Goal: Information Seeking & Learning: Compare options

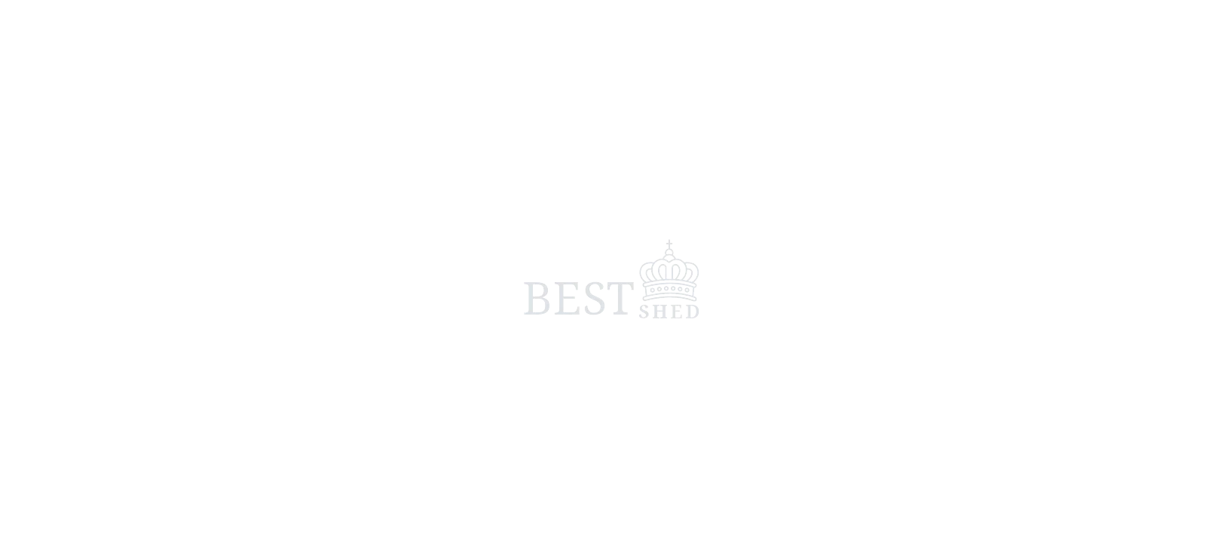
click at [556, 234] on span at bounding box center [609, 279] width 1218 height 559
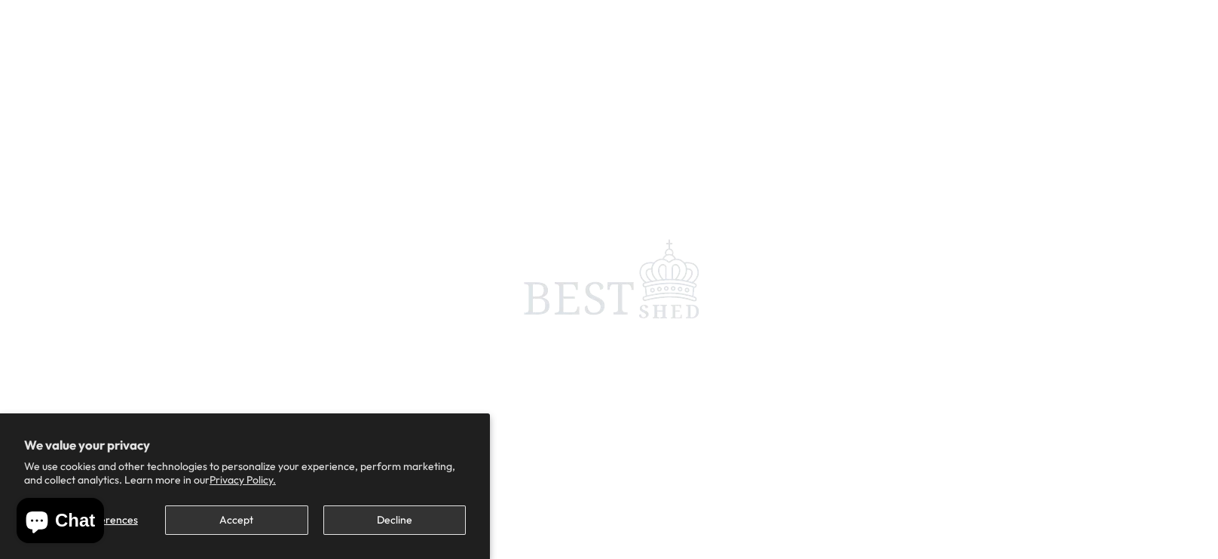
scroll to position [60, 0]
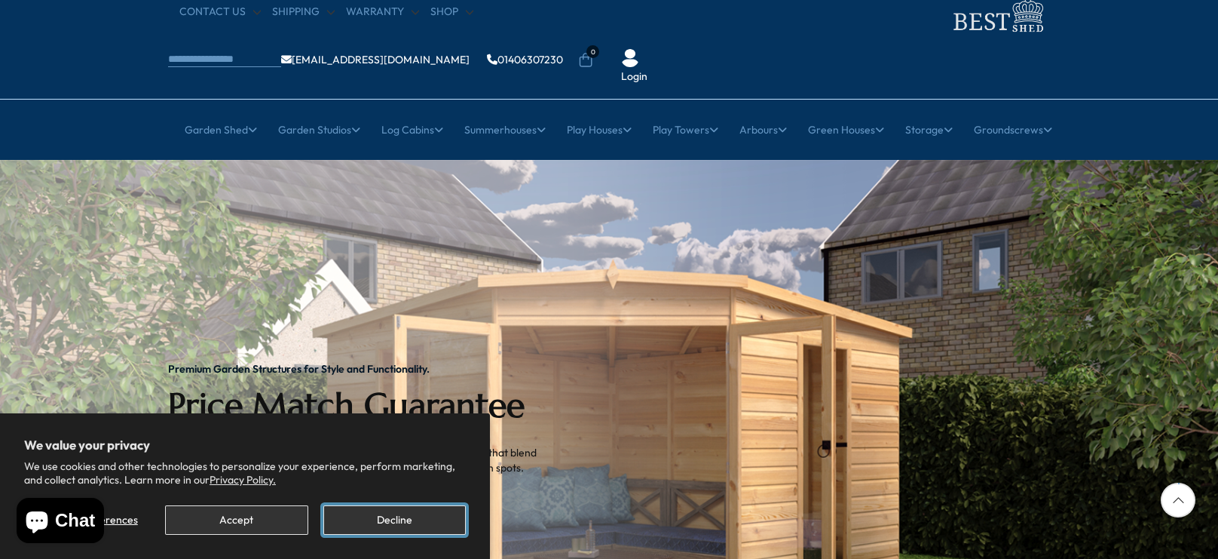
click at [402, 516] on button "Decline" at bounding box center [394, 519] width 142 height 29
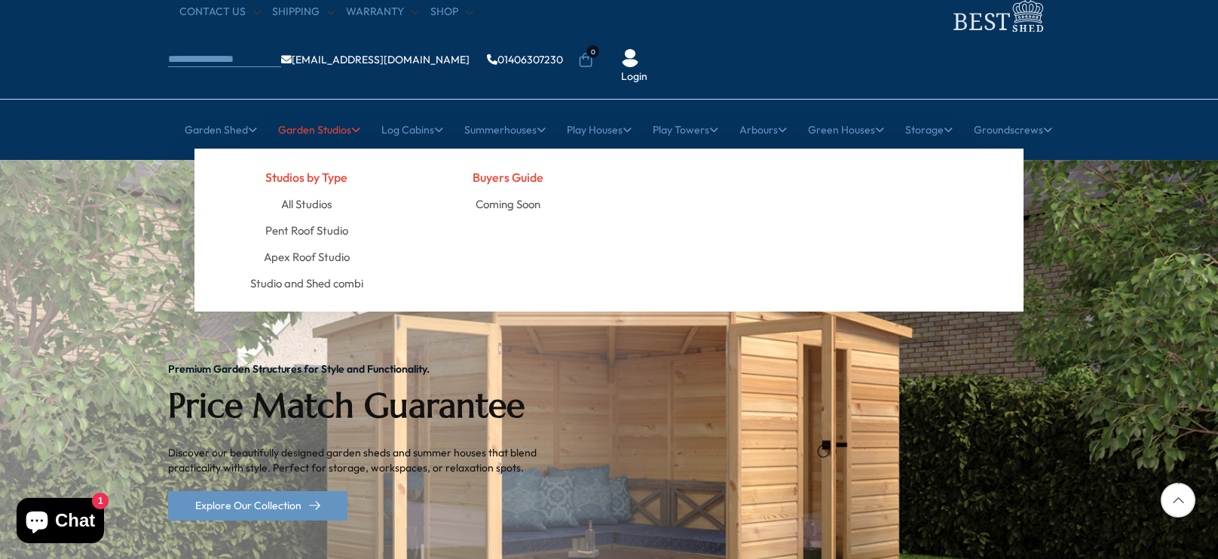
click at [299, 111] on link "Garden Studios" at bounding box center [319, 130] width 82 height 38
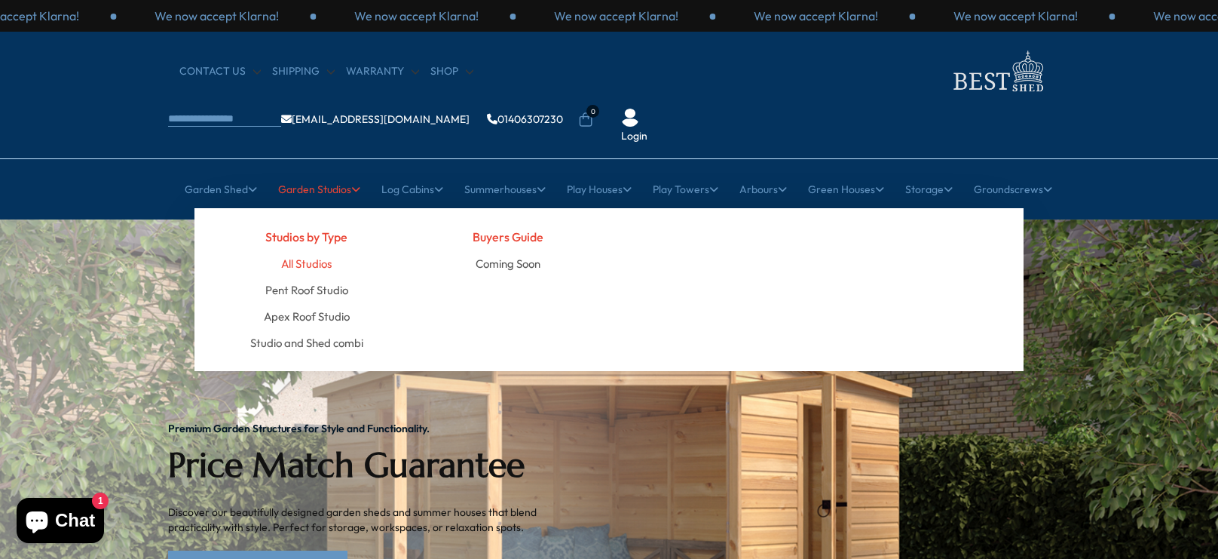
click at [318, 250] on link "All Studios" at bounding box center [306, 263] width 51 height 26
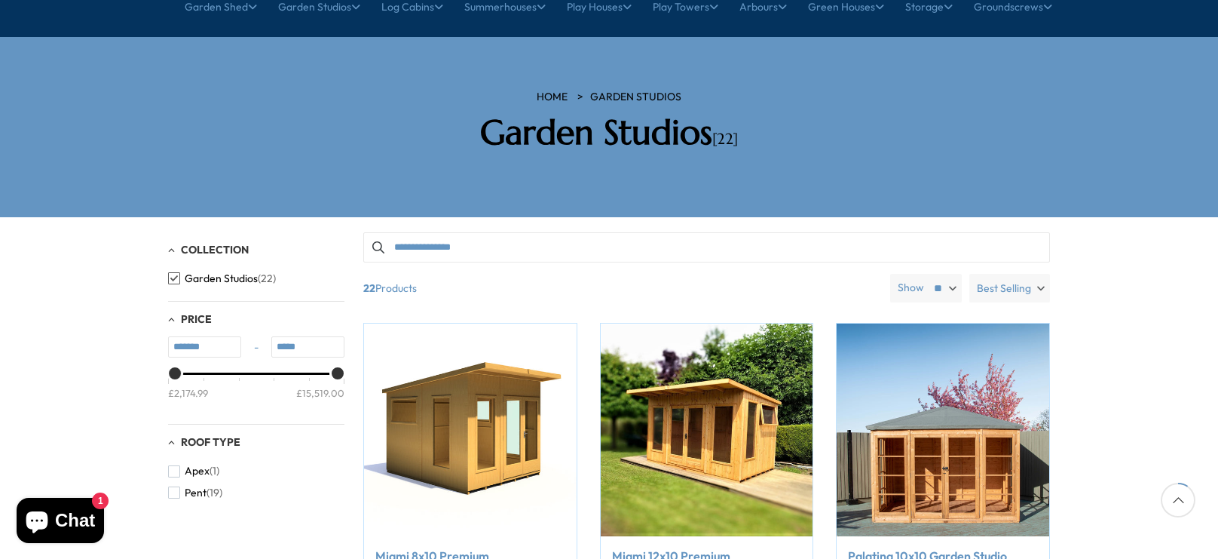
scroll to position [179, 0]
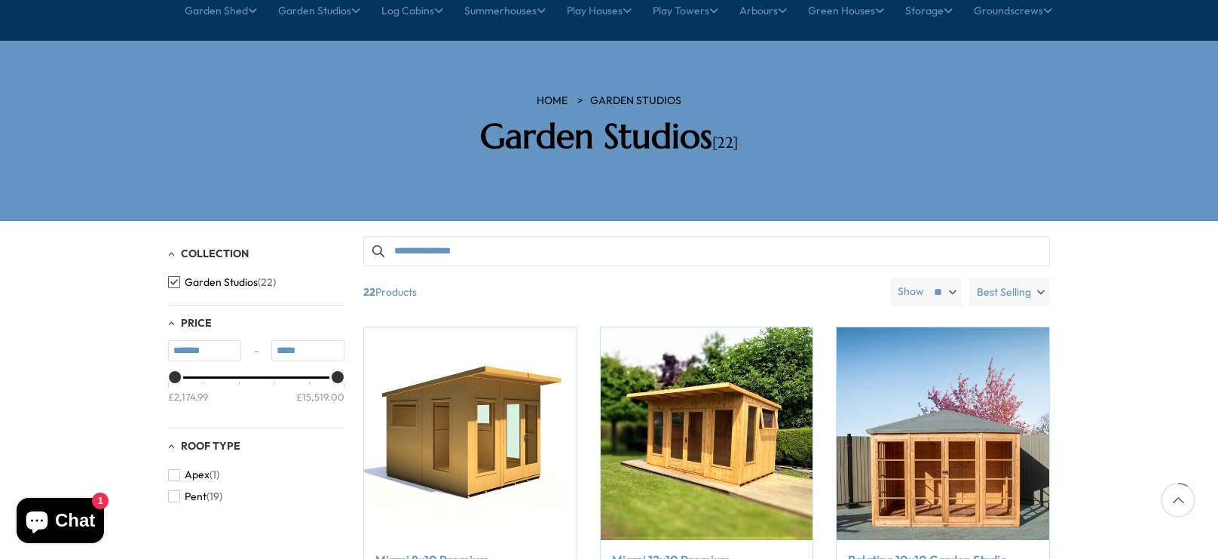
click at [1039, 277] on label "Best Selling" at bounding box center [1010, 291] width 81 height 29
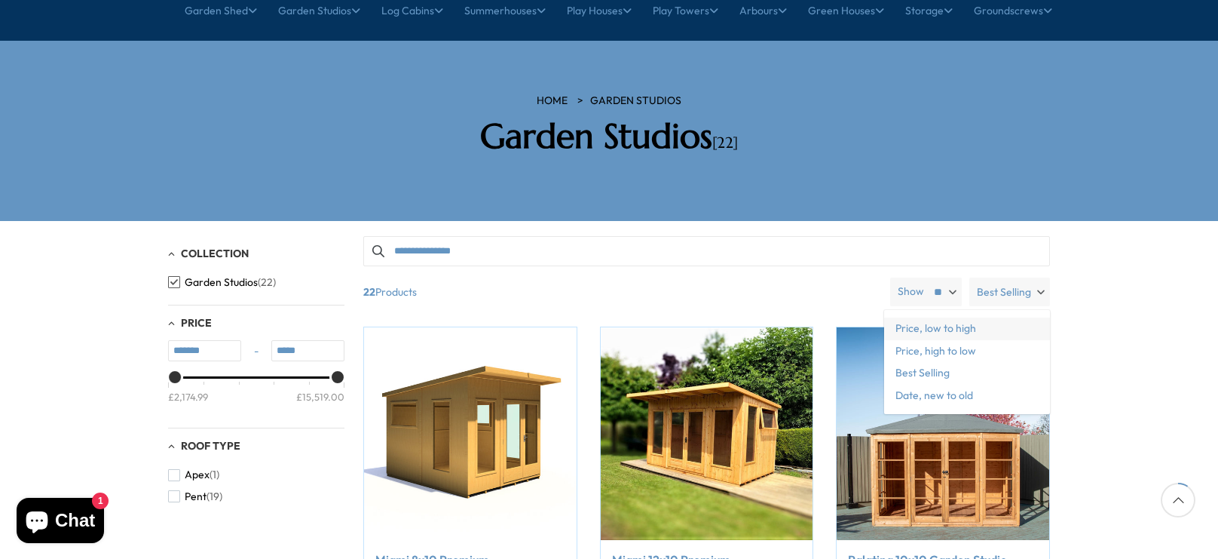
click at [1004, 317] on span "Price, low to high" at bounding box center [967, 328] width 166 height 23
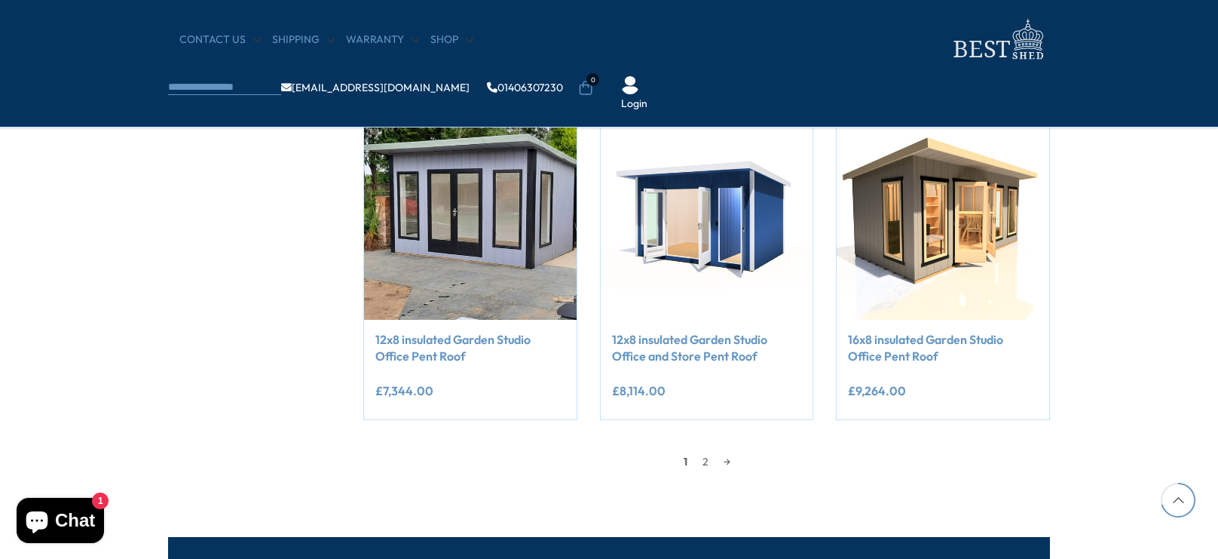
scroll to position [1252, 0]
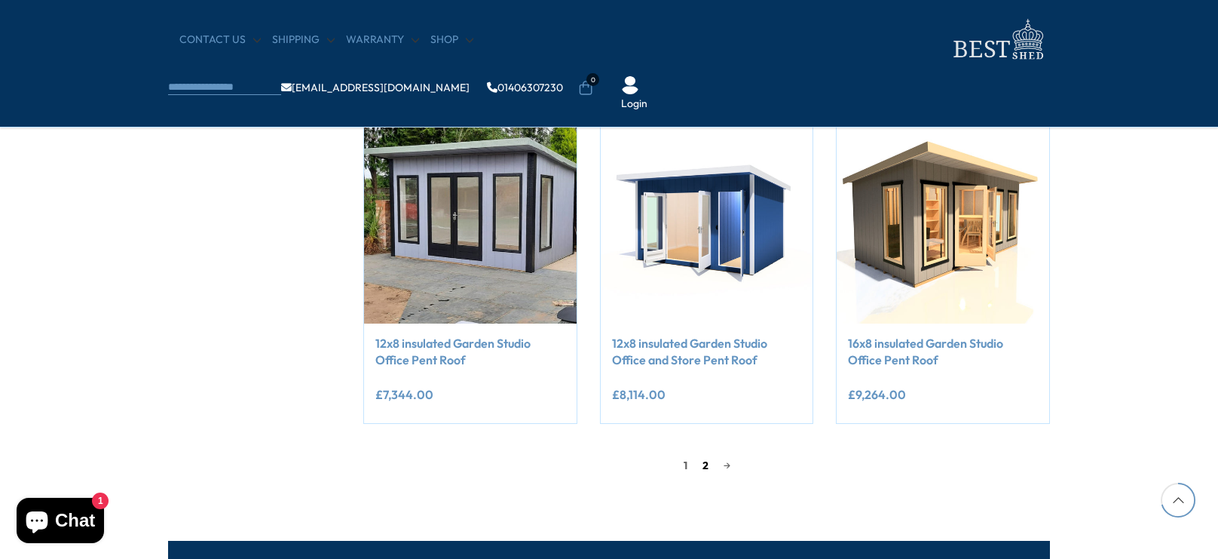
click at [706, 463] on link "2" at bounding box center [705, 465] width 21 height 23
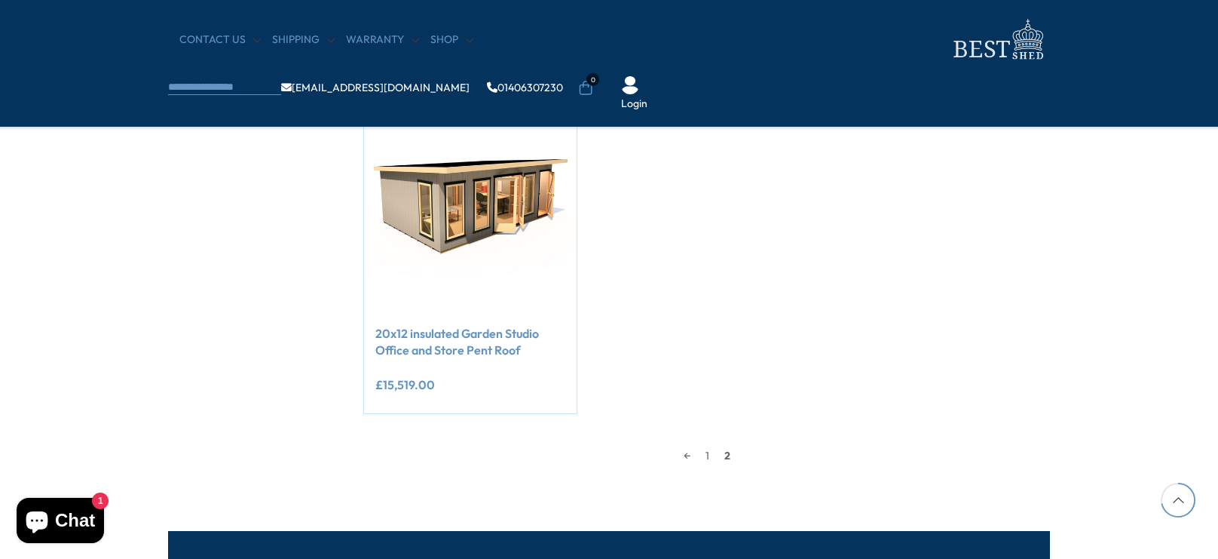
scroll to position [1271, 0]
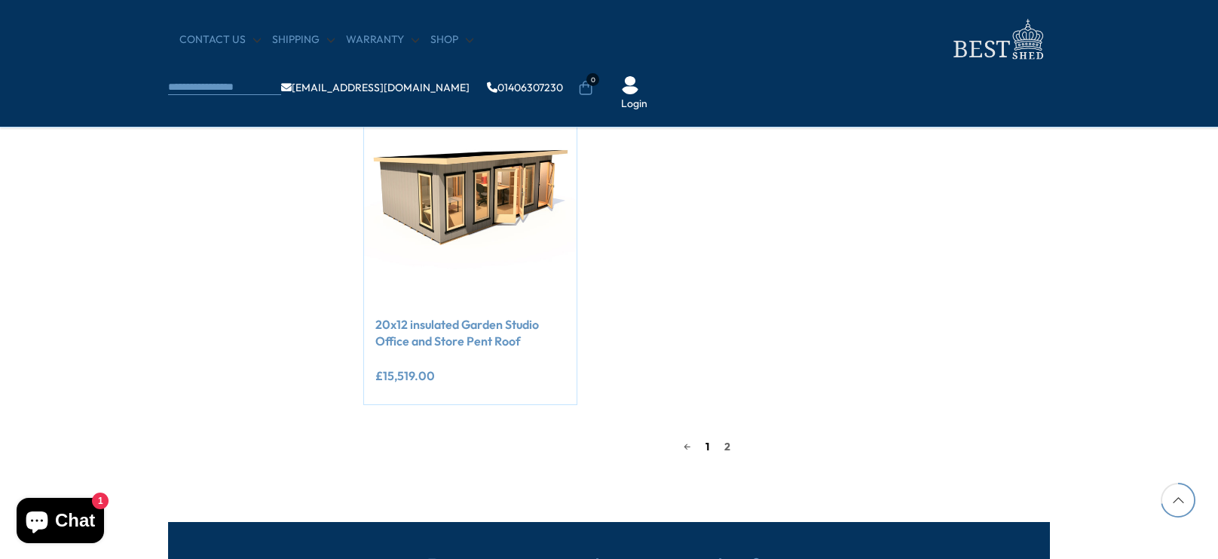
click at [706, 449] on link "1" at bounding box center [707, 446] width 19 height 23
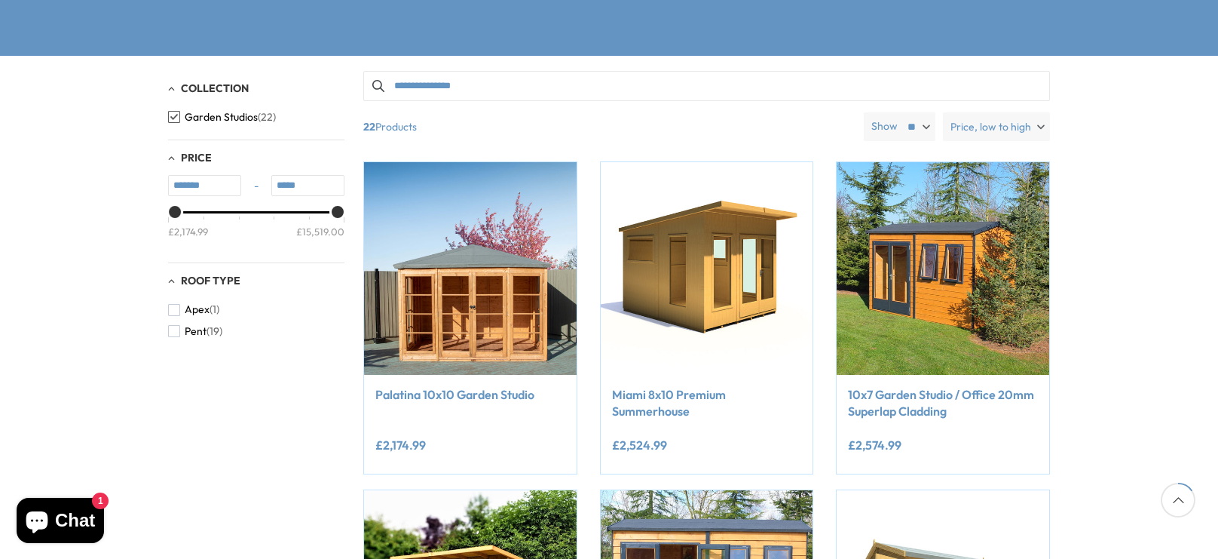
scroll to position [287, 0]
